Goal: Information Seeking & Learning: Find specific fact

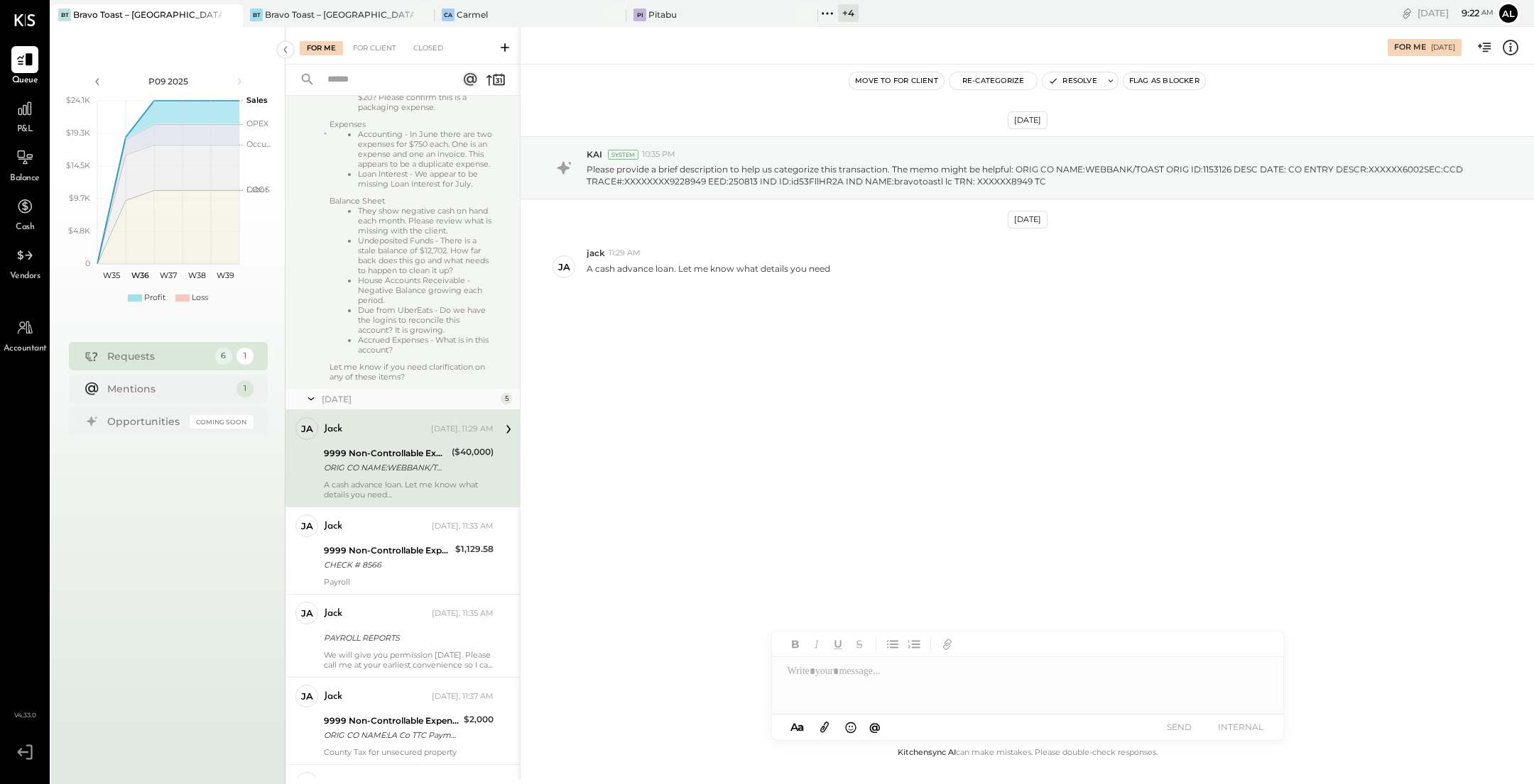
scroll to position [432, 0]
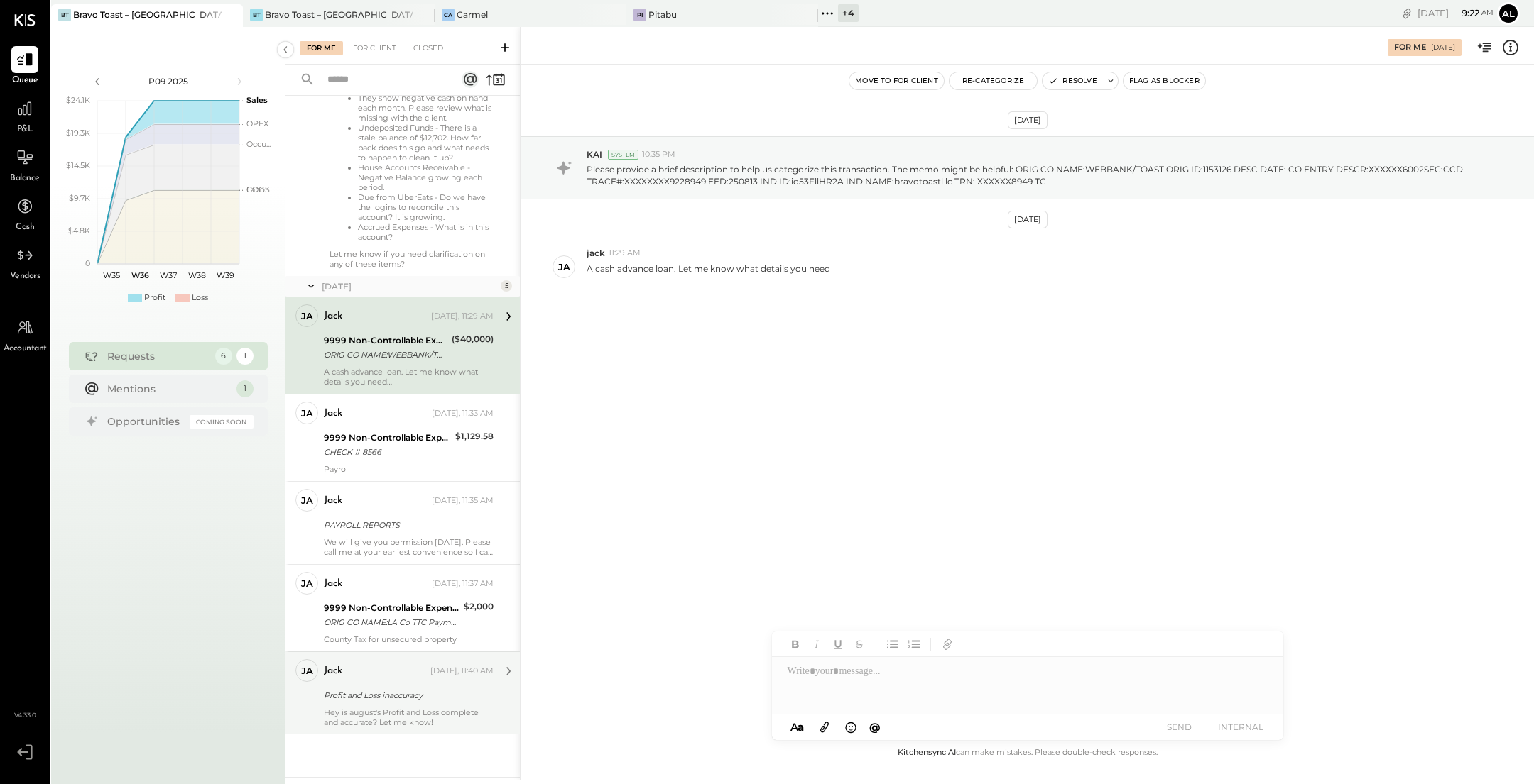
click at [378, 696] on div "Profit and Loss inaccuracy" at bounding box center [406, 696] width 165 height 14
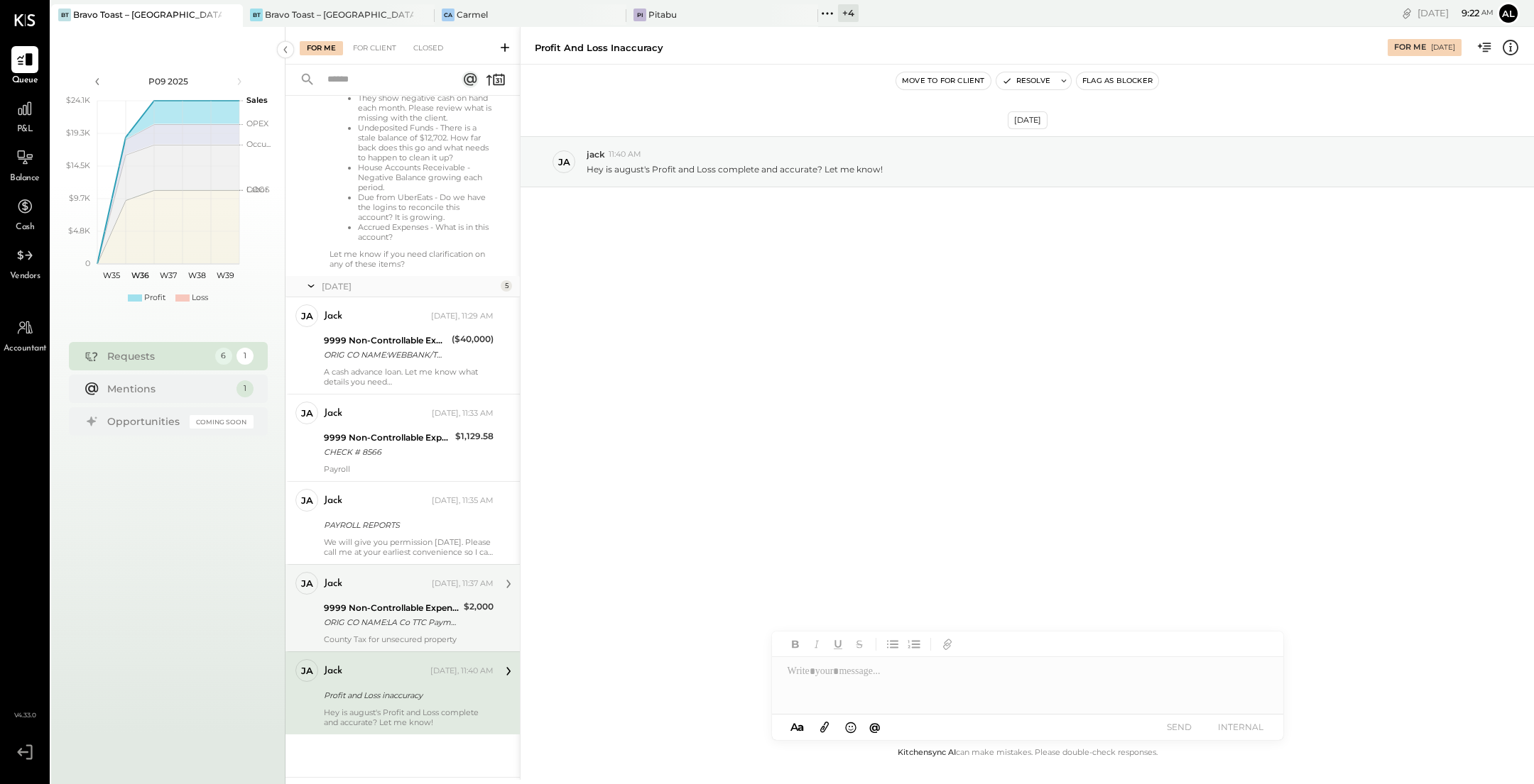
click at [390, 625] on div "ORIG CO NAME:LA Co TTC Paymnt ORIG ID:XXXXXX9161 DESC DATE: CO ENTRY DESCR:XXXX…" at bounding box center [391, 623] width 136 height 14
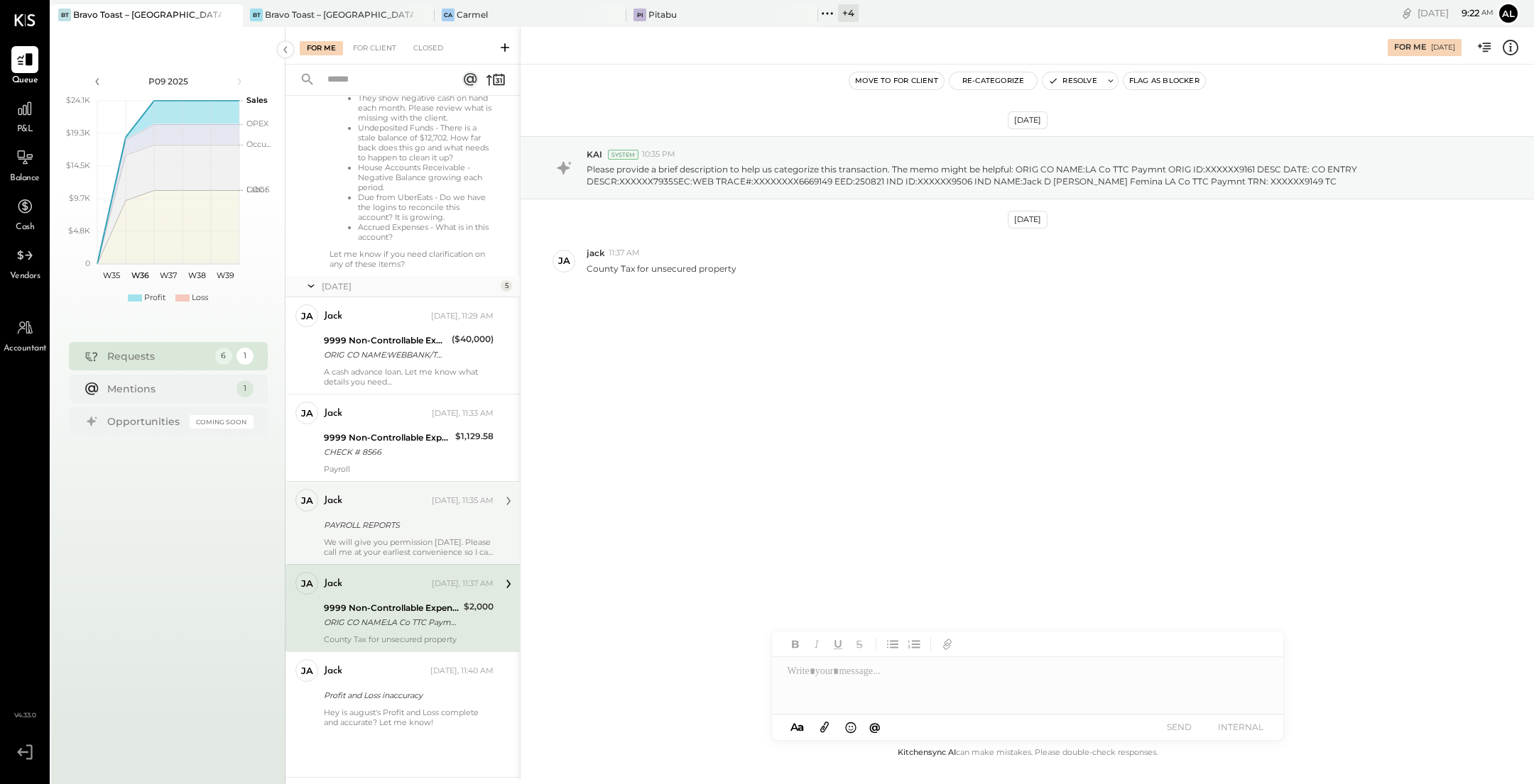
click at [374, 498] on div "jack" at bounding box center [376, 501] width 105 height 14
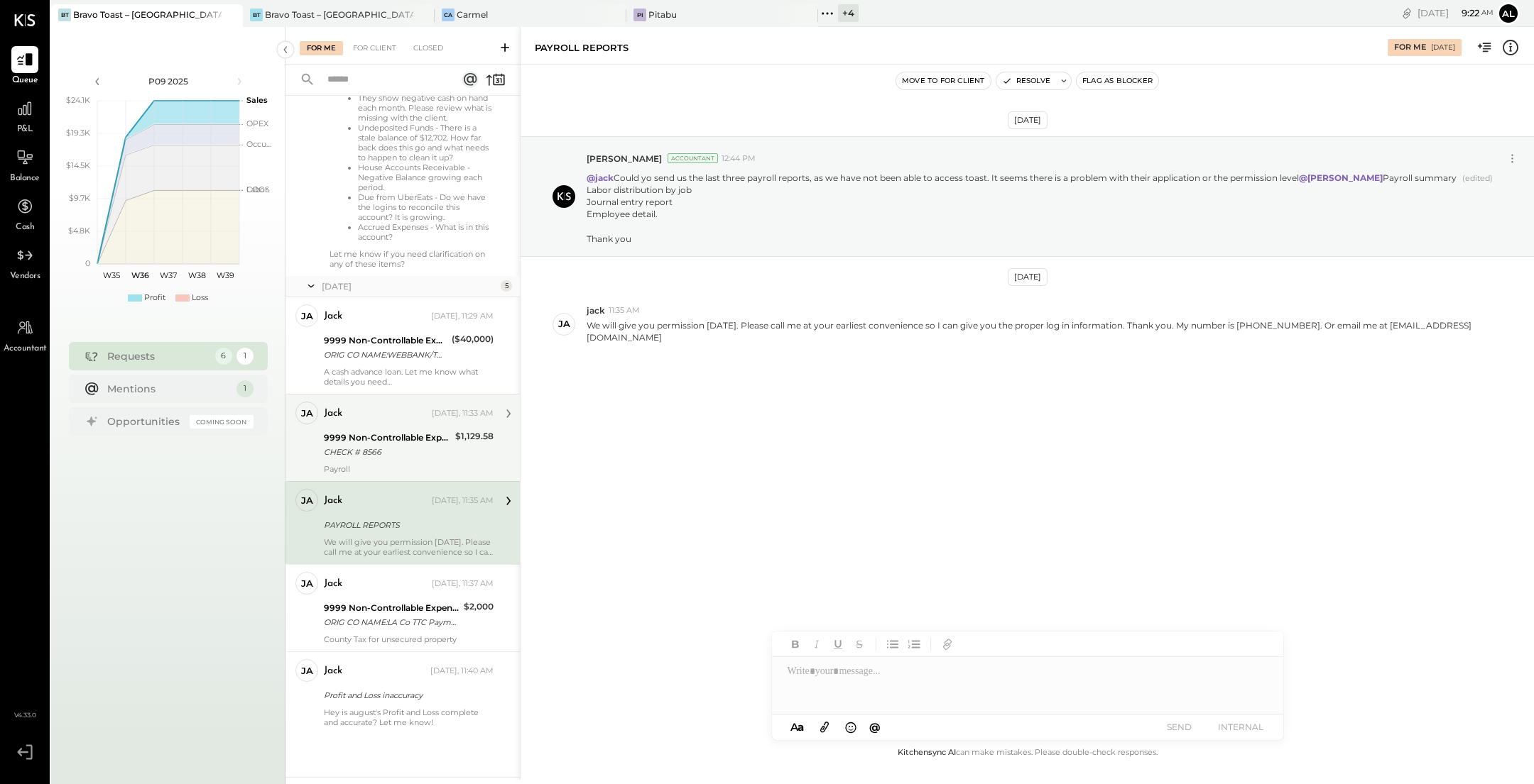
click at [363, 423] on div "jack Yesterday, 11:33 AM" at bounding box center [408, 414] width 170 height 20
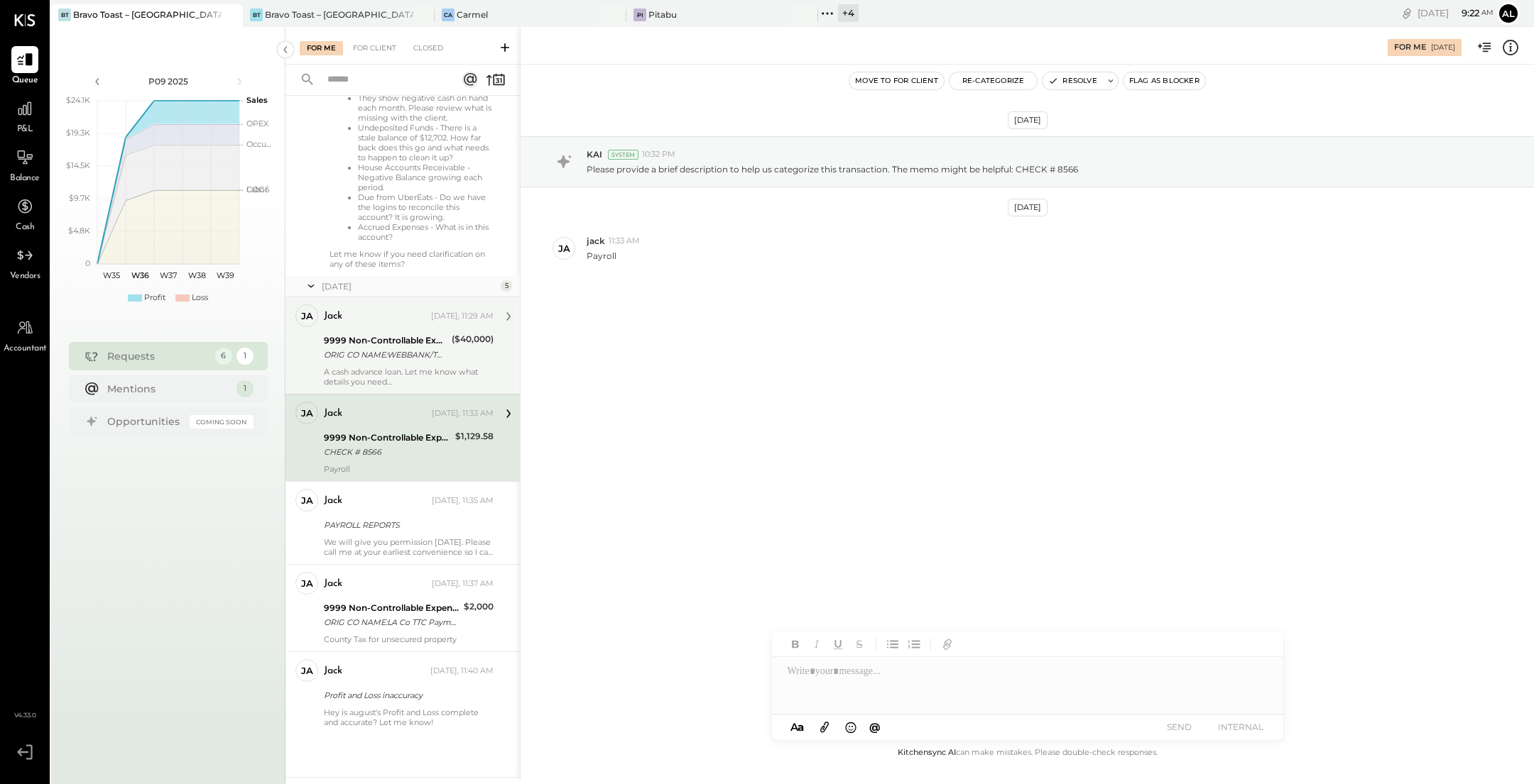
click at [393, 349] on div "ORIG CO NAME:WEBBANK/TOAST ORIG ID:1153126 DESC DATE: CO ENTRY DESCR:XXXXXX6002…" at bounding box center [385, 355] width 123 height 14
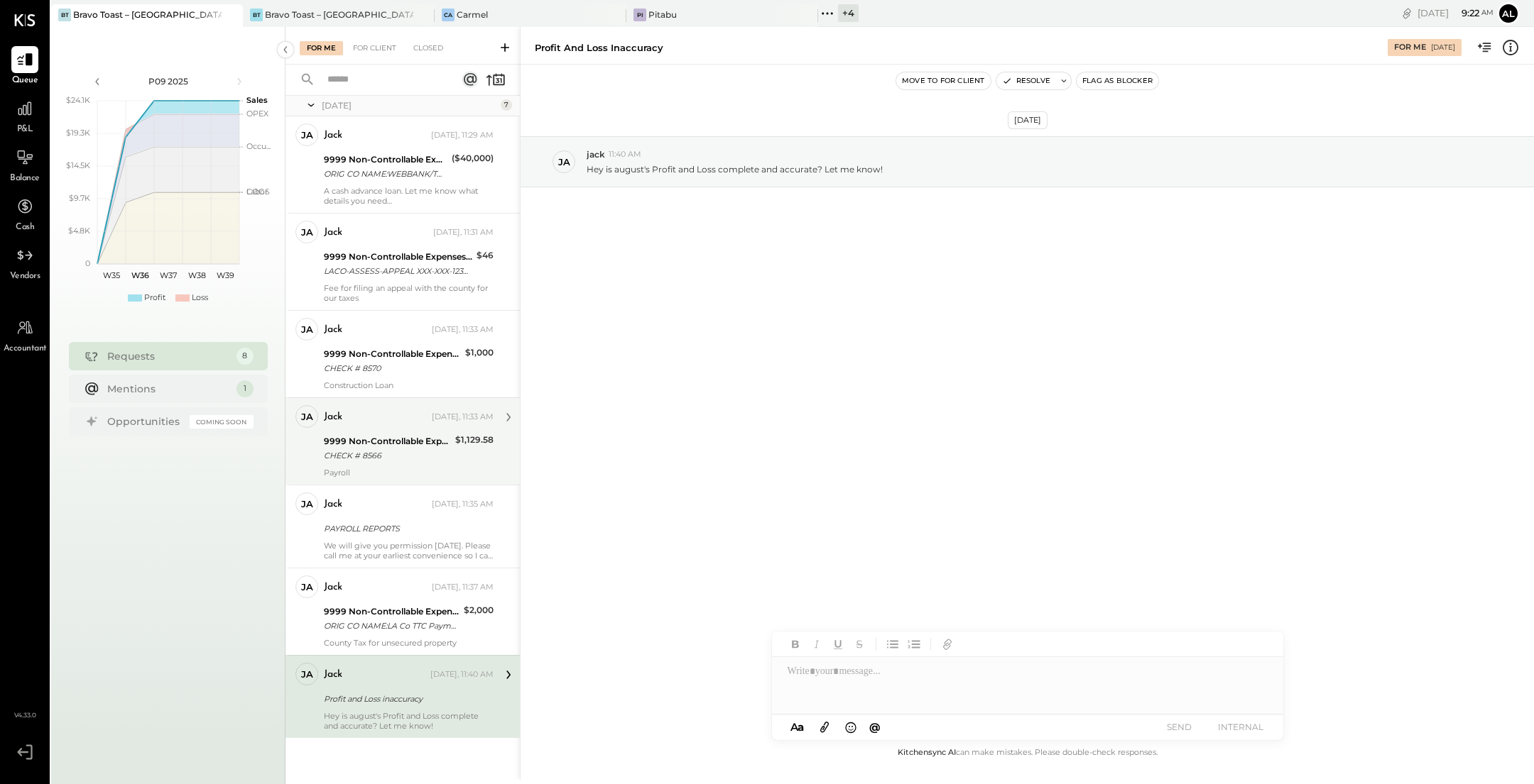
scroll to position [616, 0]
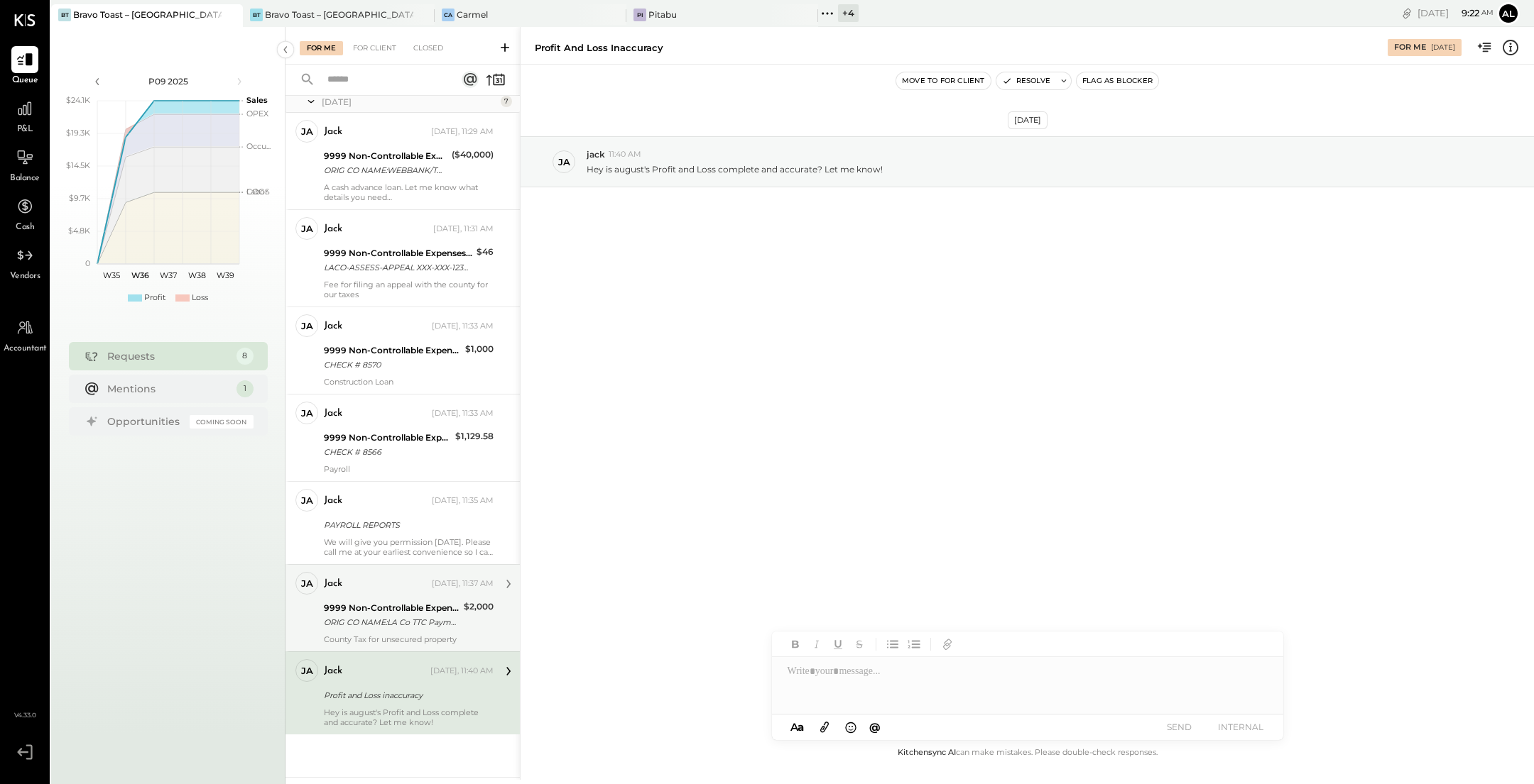
click at [403, 622] on div "ORIG CO NAME:LA Co TTC Paymnt ORIG ID:XXXXXX9161 DESC DATE: CO ENTRY DESCR:XXXX…" at bounding box center [391, 623] width 136 height 14
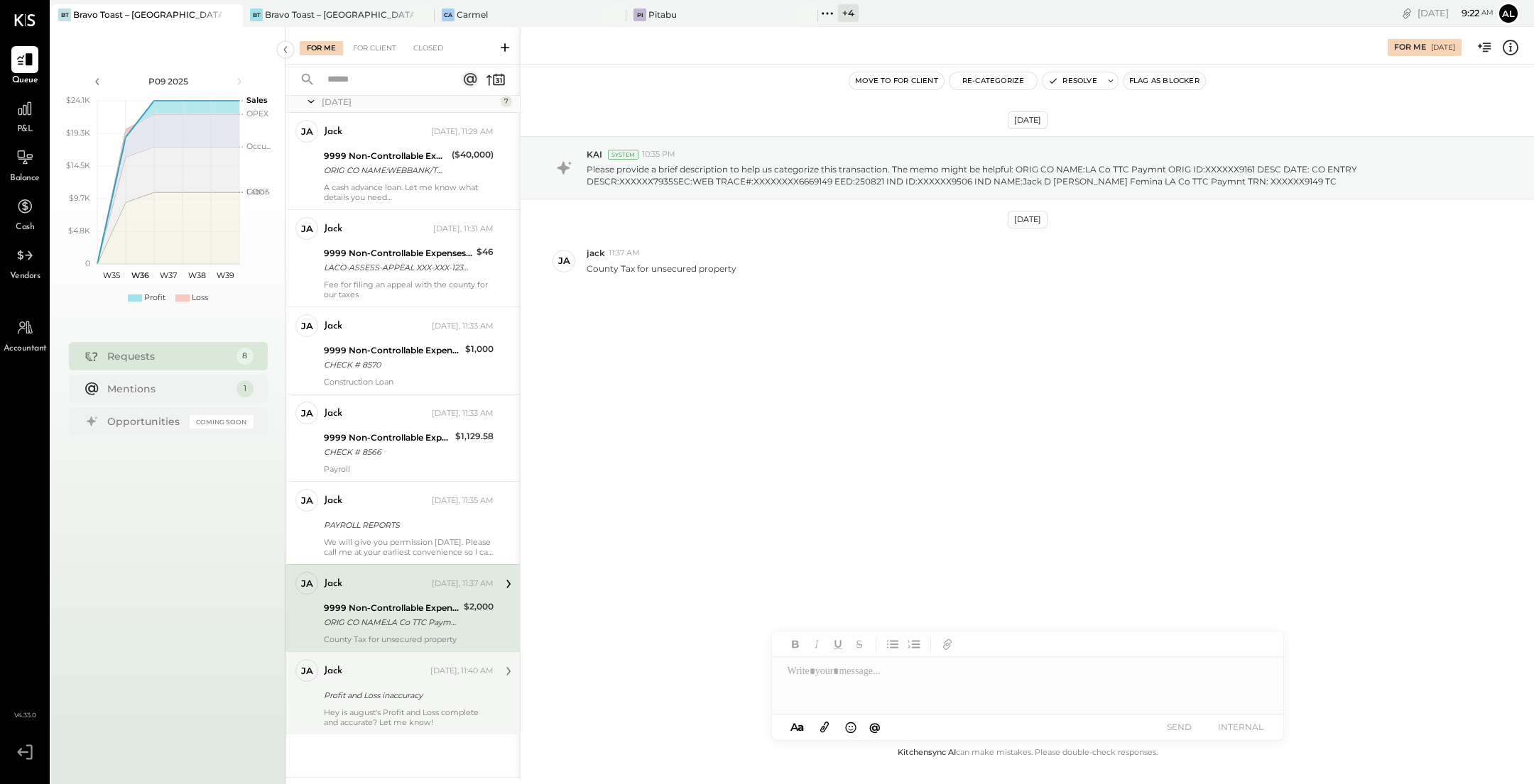
click at [399, 696] on div "Profit and Loss inaccuracy" at bounding box center [406, 696] width 165 height 14
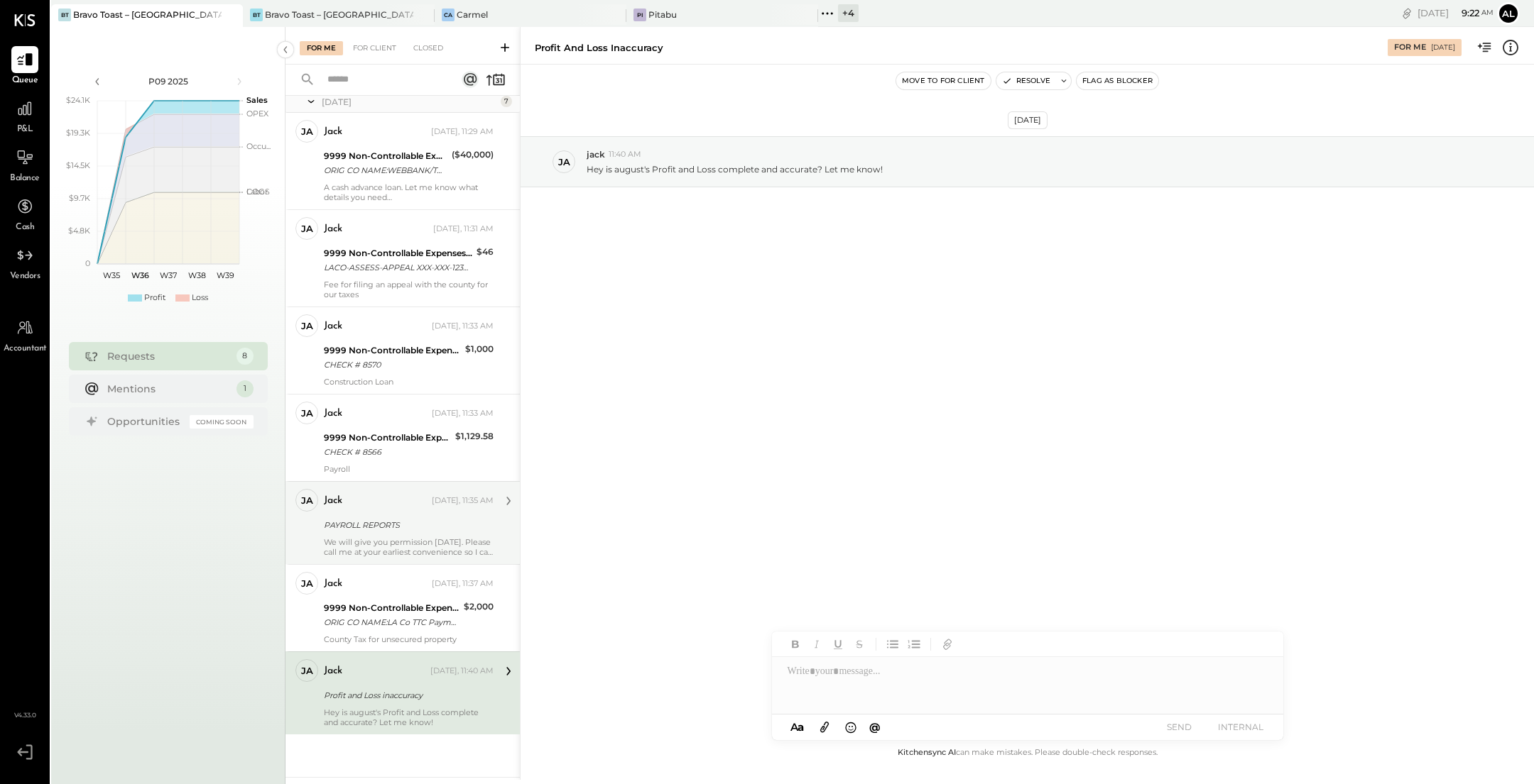
click at [390, 509] on div "jack [DATE], 11:35 AM" at bounding box center [408, 501] width 170 height 20
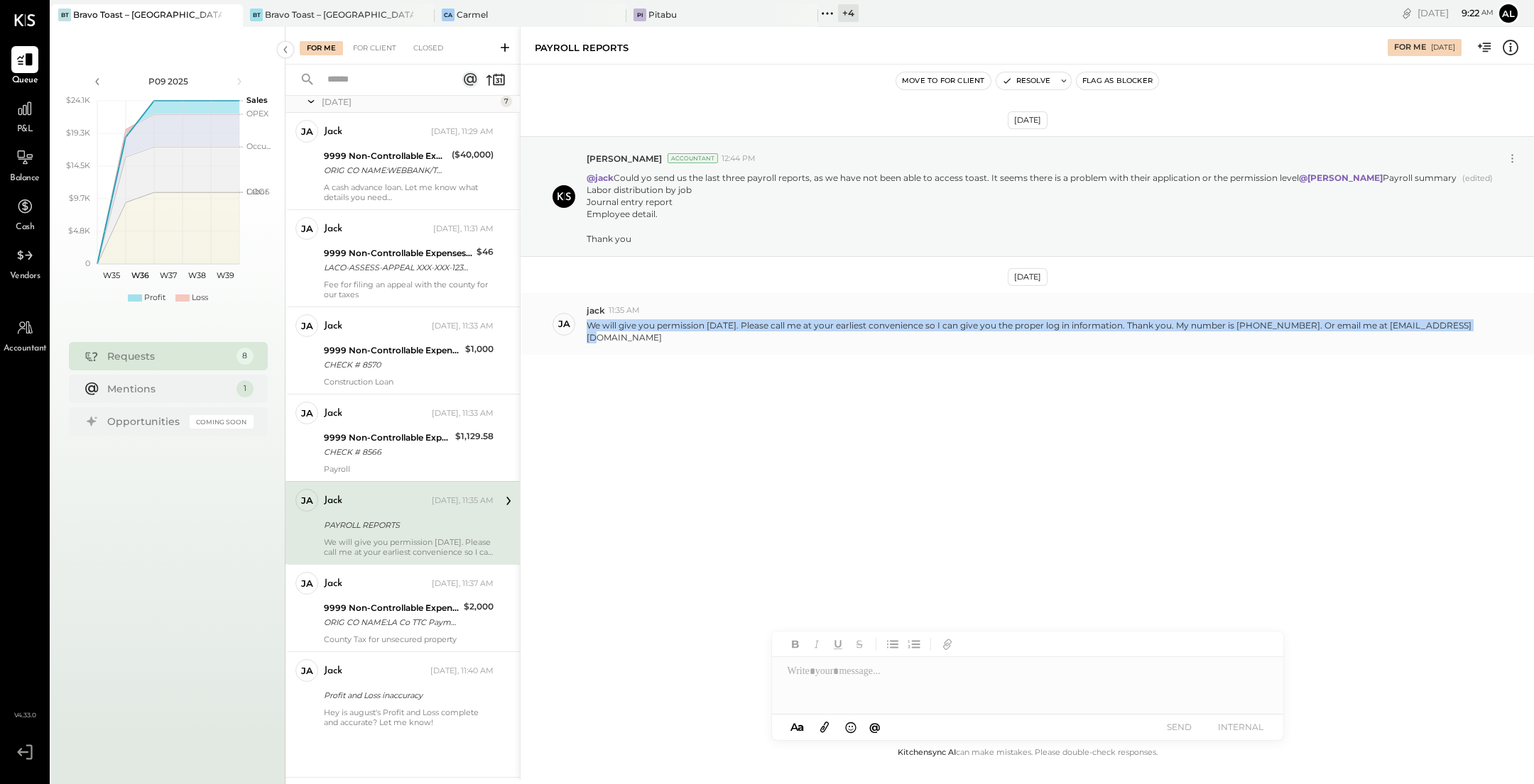
drag, startPoint x: 1449, startPoint y: 348, endPoint x: 1355, endPoint y: 340, distance: 94.3
click at [1355, 340] on div "We will give you permission [DATE]. Please call me at your earliest convenience…" at bounding box center [1054, 330] width 936 height 27
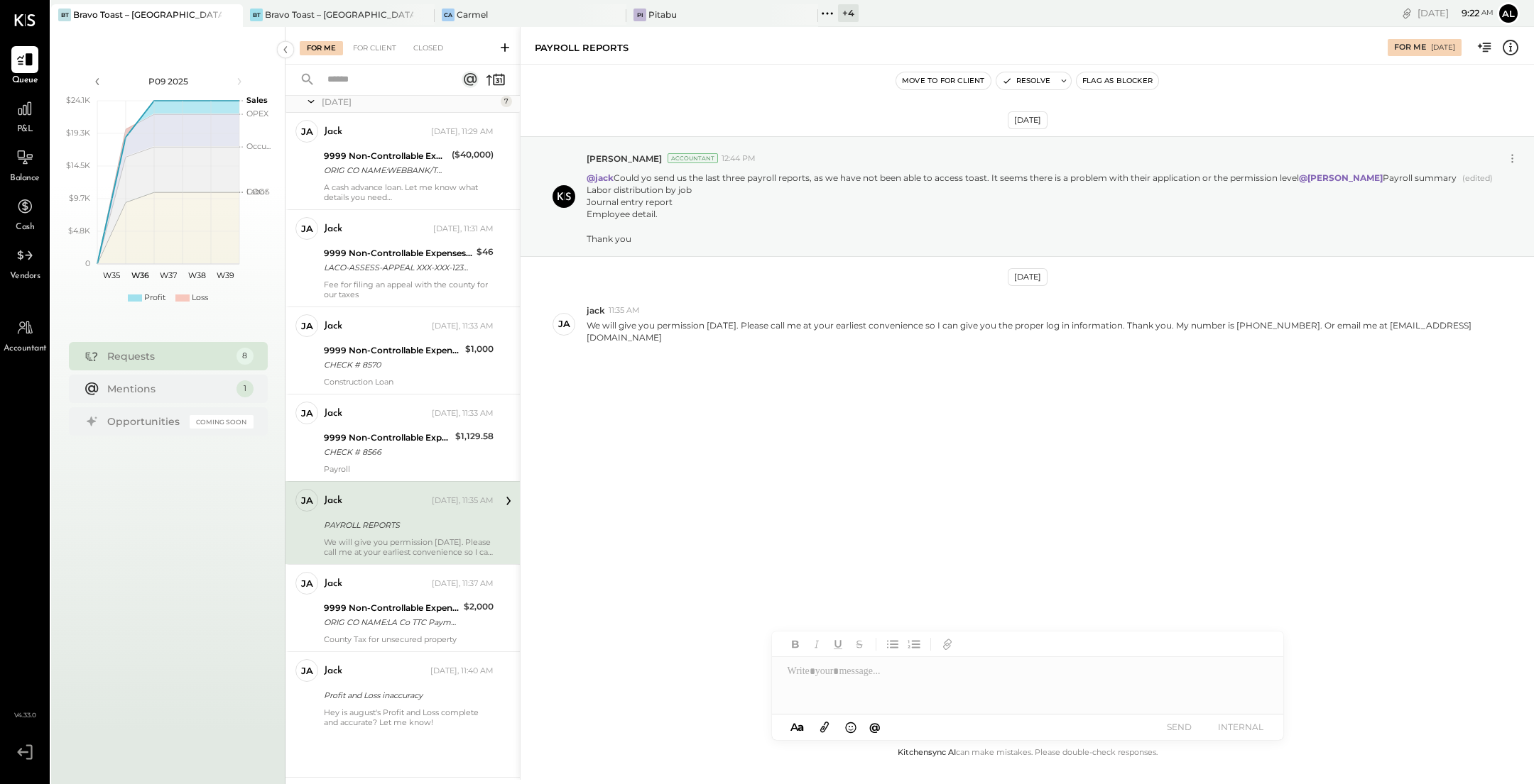
click at [1185, 431] on div "[DATE] [PERSON_NAME] Accountant 12:44 PM @jack Could yo send us the last three …" at bounding box center [1027, 281] width 1013 height 361
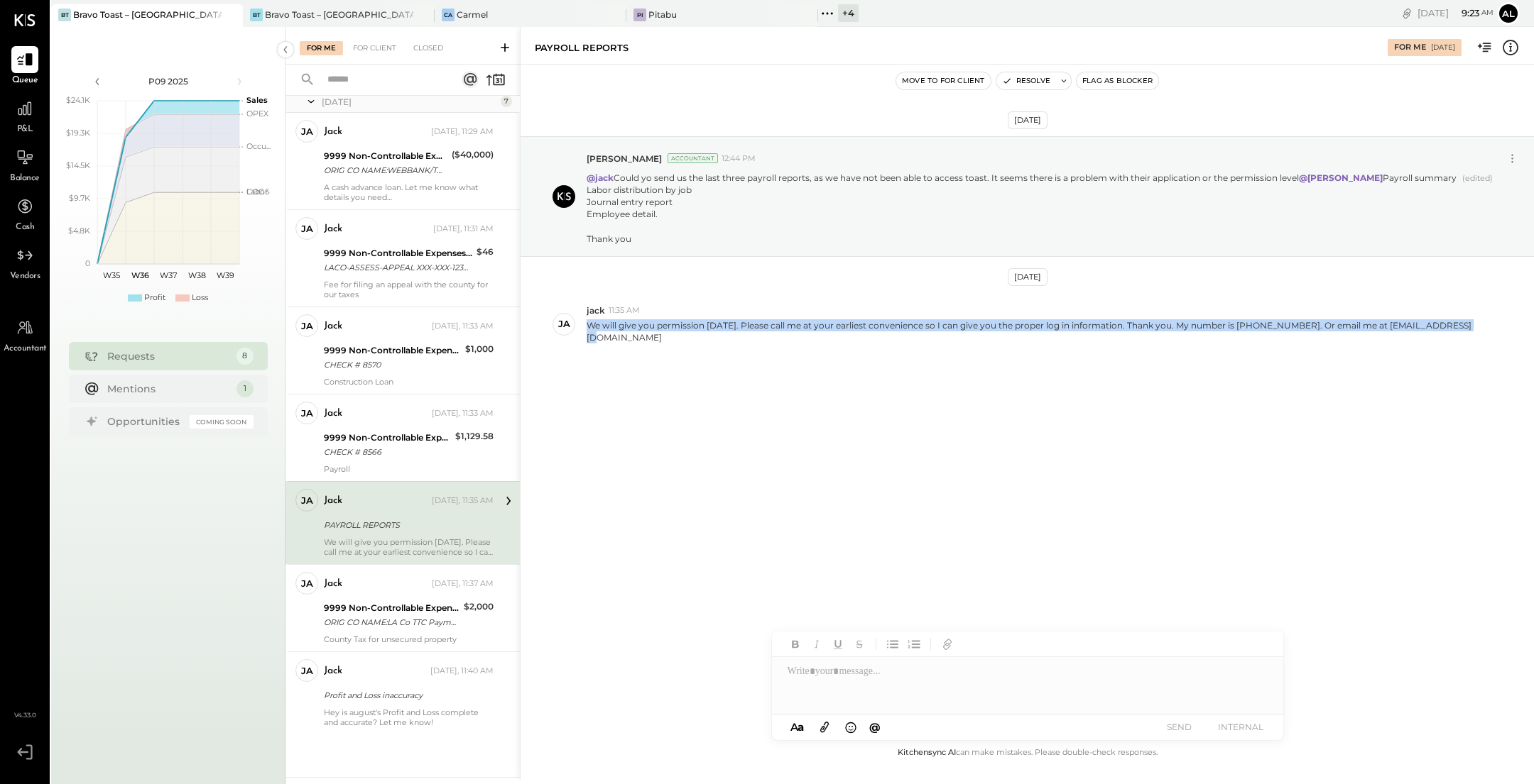
drag, startPoint x: 588, startPoint y: 348, endPoint x: 1385, endPoint y: 384, distance: 797.8
click at [1385, 384] on div "[DATE] [PERSON_NAME] Accountant 12:44 PM @jack Could yo send us the last three …" at bounding box center [1027, 281] width 1013 height 361
copy p "We will give you permission [DATE]. Please call me at your earliest convenience…"
click at [927, 461] on div "[DATE] [PERSON_NAME] Accountant 12:44 PM @jack Could yo send us the last three …" at bounding box center [1027, 281] width 1013 height 361
